Goal: Browse casually: Explore the website without a specific task or goal

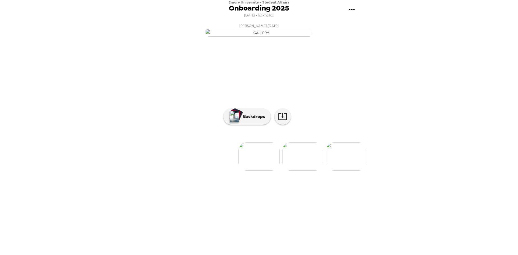
scroll to position [0, 2664]
click at [164, 171] on img at bounding box center [174, 156] width 41 height 28
click at [179, 171] on img at bounding box center [174, 156] width 41 height 28
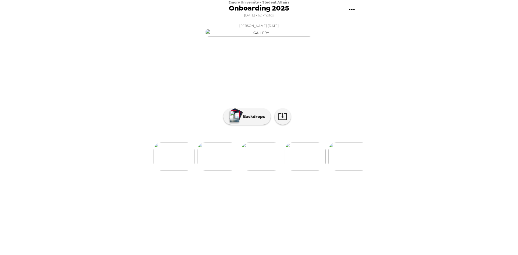
click at [179, 171] on img at bounding box center [174, 156] width 41 height 28
click at [179, 171] on img at bounding box center [173, 156] width 41 height 28
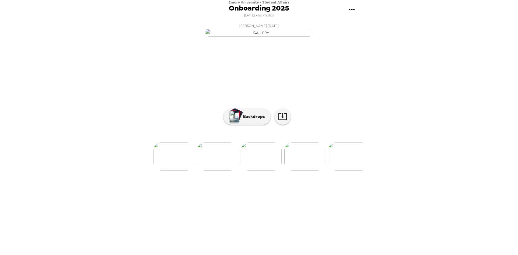
click at [179, 171] on img at bounding box center [173, 156] width 41 height 28
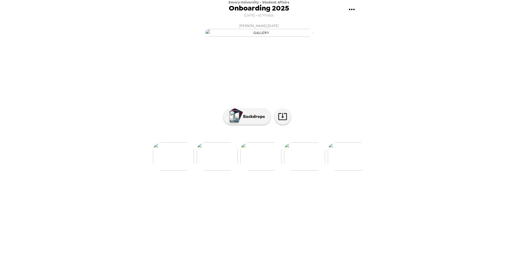
click at [179, 171] on img at bounding box center [173, 156] width 41 height 28
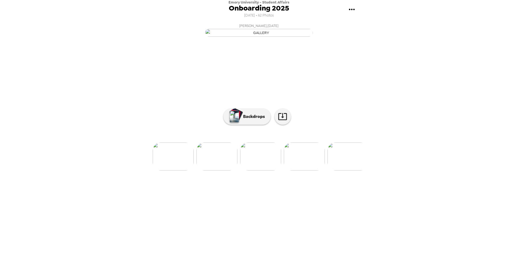
click at [179, 171] on img at bounding box center [173, 156] width 41 height 28
click at [179, 171] on img at bounding box center [172, 156] width 41 height 28
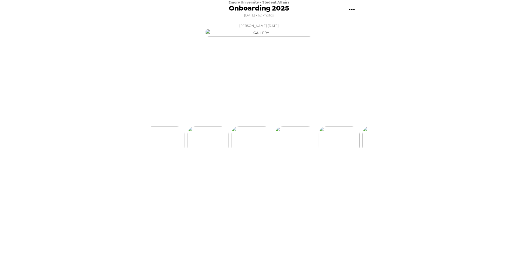
scroll to position [0, 1441]
click at [179, 171] on img at bounding box center [172, 156] width 41 height 28
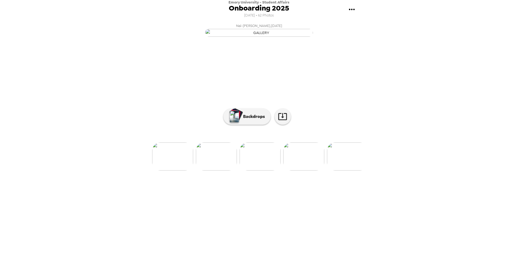
click at [179, 171] on img at bounding box center [172, 156] width 41 height 28
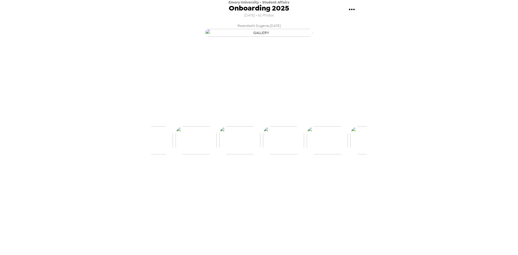
scroll to position [0, 1005]
click at [179, 171] on img at bounding box center [172, 156] width 41 height 28
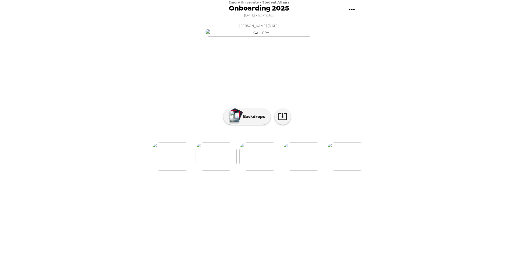
click at [179, 171] on img at bounding box center [172, 156] width 41 height 28
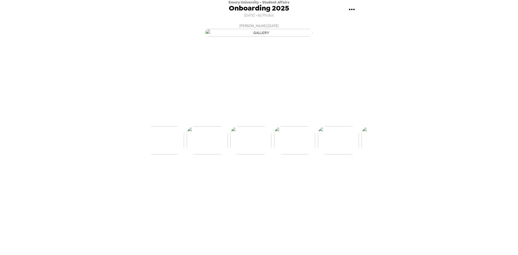
scroll to position [0, 568]
click at [179, 171] on img at bounding box center [172, 156] width 41 height 28
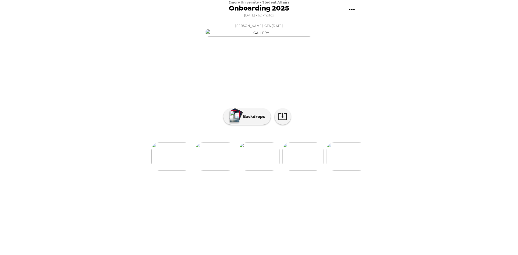
click at [179, 171] on img at bounding box center [171, 156] width 41 height 28
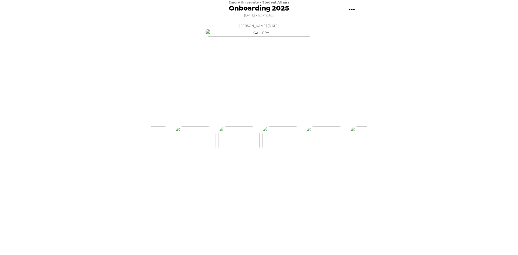
scroll to position [0, 131]
click at [179, 171] on img at bounding box center [171, 156] width 41 height 28
click at [341, 171] on img at bounding box center [346, 156] width 41 height 28
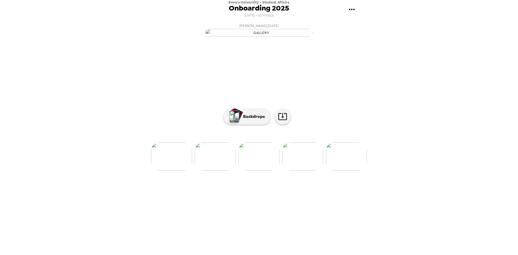
click at [339, 171] on img at bounding box center [346, 156] width 41 height 28
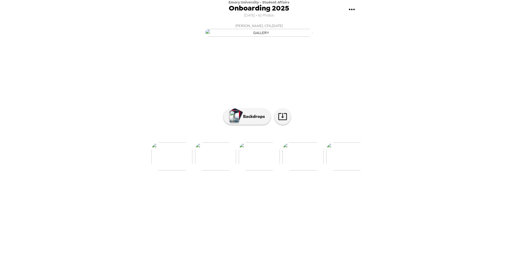
click at [339, 171] on img at bounding box center [346, 156] width 41 height 28
click at [339, 171] on img at bounding box center [347, 156] width 41 height 28
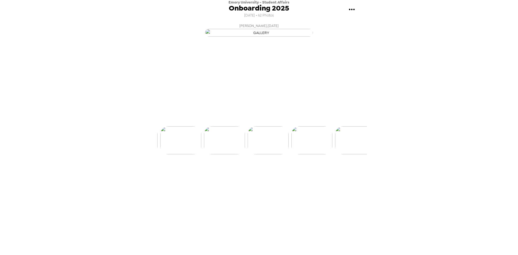
scroll to position [0, 655]
click at [339, 171] on img at bounding box center [347, 156] width 41 height 28
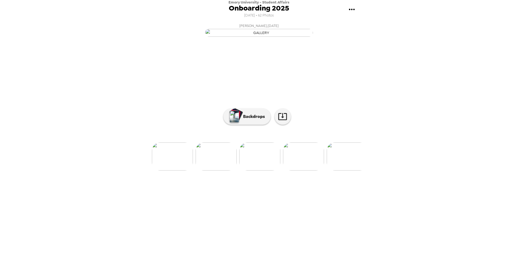
click at [339, 171] on img at bounding box center [347, 156] width 41 height 28
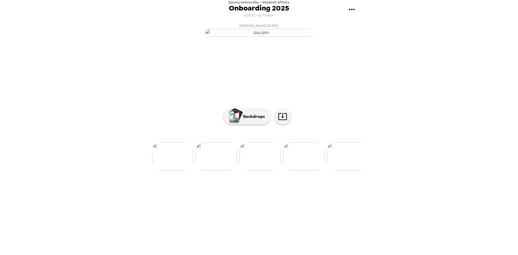
click at [339, 171] on img at bounding box center [347, 156] width 41 height 28
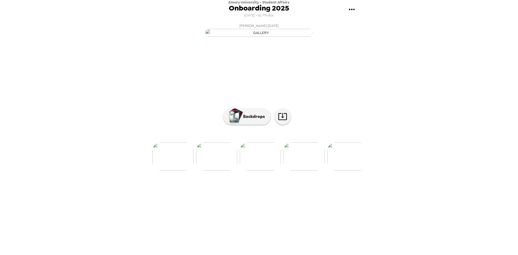
click at [339, 171] on img at bounding box center [347, 156] width 41 height 28
click at [339, 171] on img at bounding box center [348, 156] width 41 height 28
click at [339, 154] on ul at bounding box center [259, 140] width 216 height 28
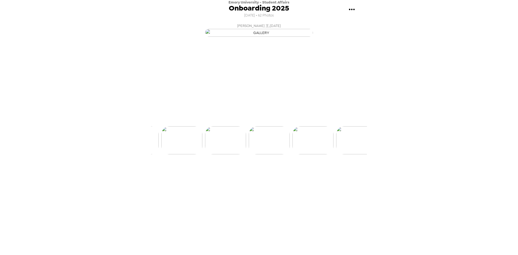
scroll to position [0, 1791]
click at [339, 171] on img at bounding box center [348, 156] width 41 height 28
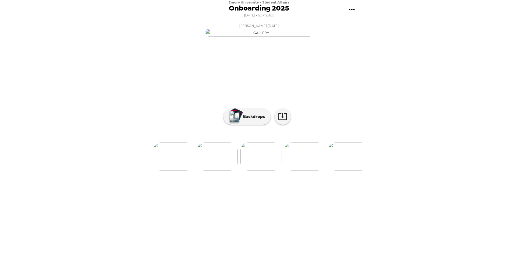
click at [339, 171] on img at bounding box center [348, 156] width 41 height 28
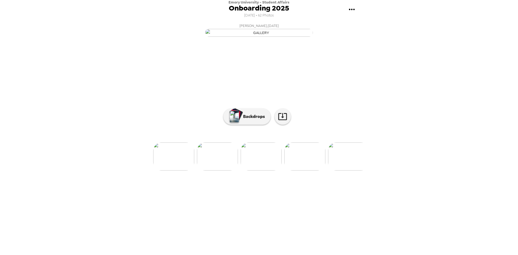
click at [339, 171] on img at bounding box center [348, 156] width 41 height 28
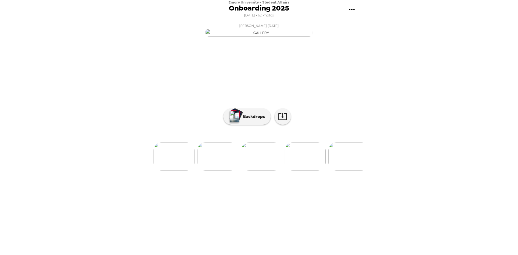
click at [339, 171] on img at bounding box center [348, 156] width 41 height 28
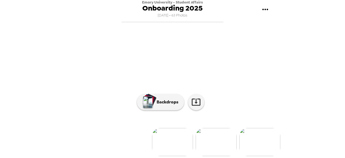
scroll to position [51, 0]
drag, startPoint x: 273, startPoint y: 110, endPoint x: 263, endPoint y: 134, distance: 25.7
click at [263, 134] on div "[PERSON_NAME] , [DATE] [PERSON_NAME][GEOGRAPHIC_DATA] , [DATE] [PERSON_NAME] , …" at bounding box center [173, 80] width 216 height 149
click at [262, 141] on img at bounding box center [260, 142] width 41 height 28
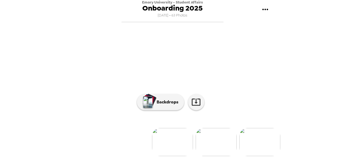
scroll to position [59, 0]
click at [262, 141] on img at bounding box center [260, 142] width 41 height 28
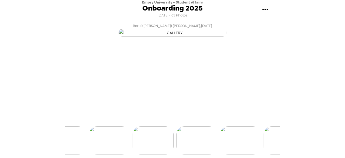
scroll to position [0, 175]
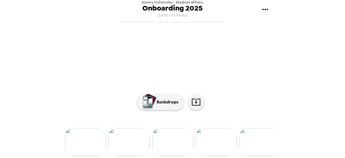
click at [263, 144] on img at bounding box center [260, 142] width 41 height 28
click at [265, 142] on img at bounding box center [260, 142] width 41 height 28
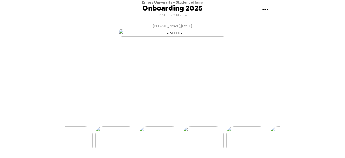
scroll to position [0, 349]
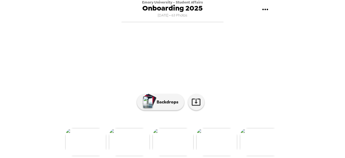
click at [265, 142] on img at bounding box center [260, 142] width 41 height 28
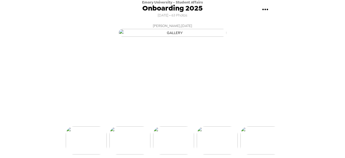
scroll to position [0, 611]
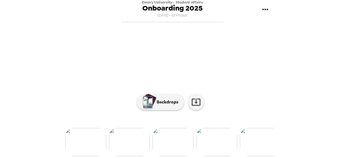
click at [265, 142] on img at bounding box center [260, 142] width 41 height 28
click at [271, 147] on img at bounding box center [260, 142] width 41 height 28
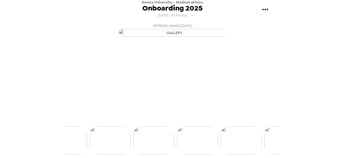
scroll to position [0, 873]
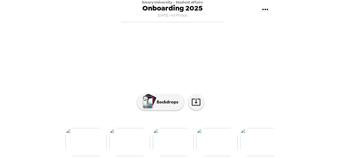
click at [271, 147] on img at bounding box center [260, 142] width 41 height 28
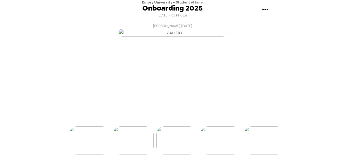
scroll to position [0, 961]
